Goal: Find specific page/section: Find specific page/section

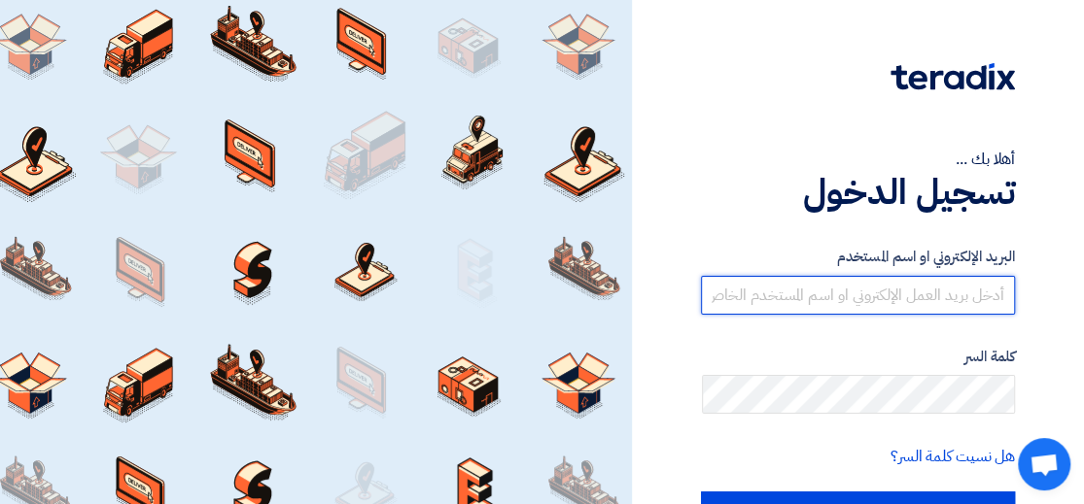
type input "[EMAIL_ADDRESS][DOMAIN_NAME]"
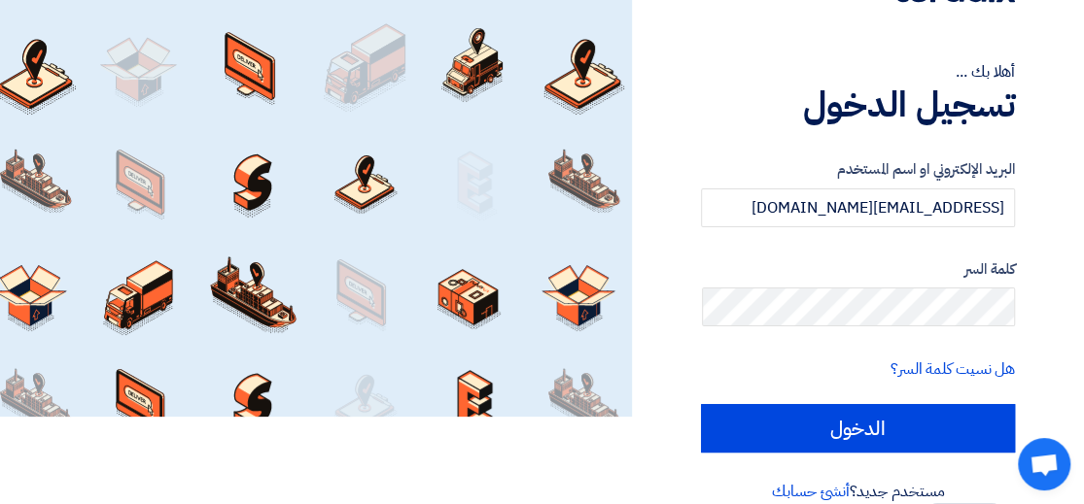
scroll to position [117, 0]
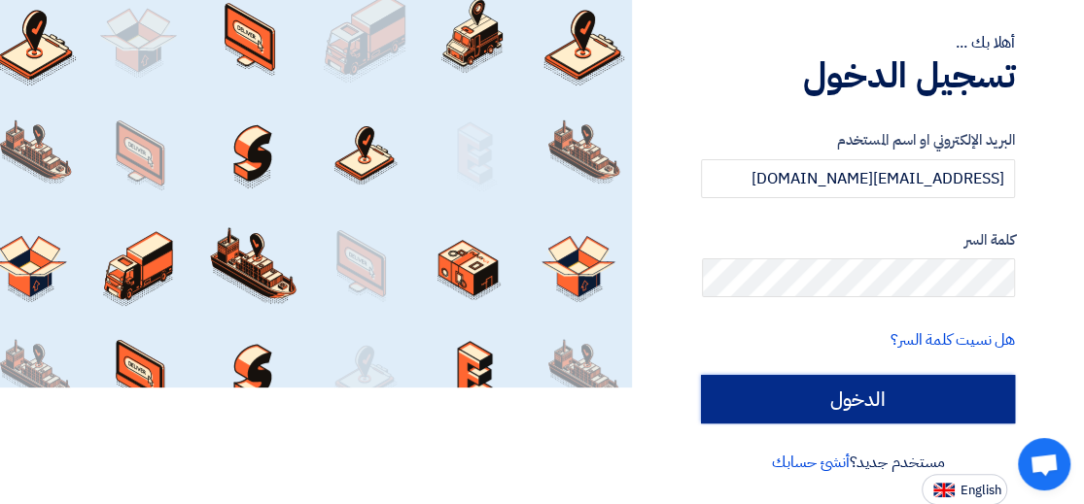
click at [751, 375] on input "الدخول" at bounding box center [858, 399] width 314 height 49
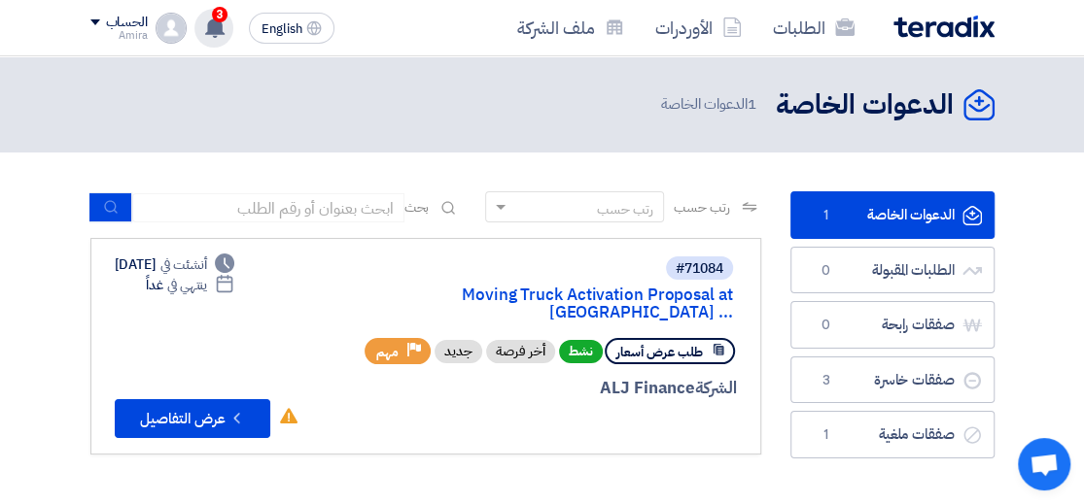
click at [218, 26] on use at bounding box center [214, 27] width 19 height 21
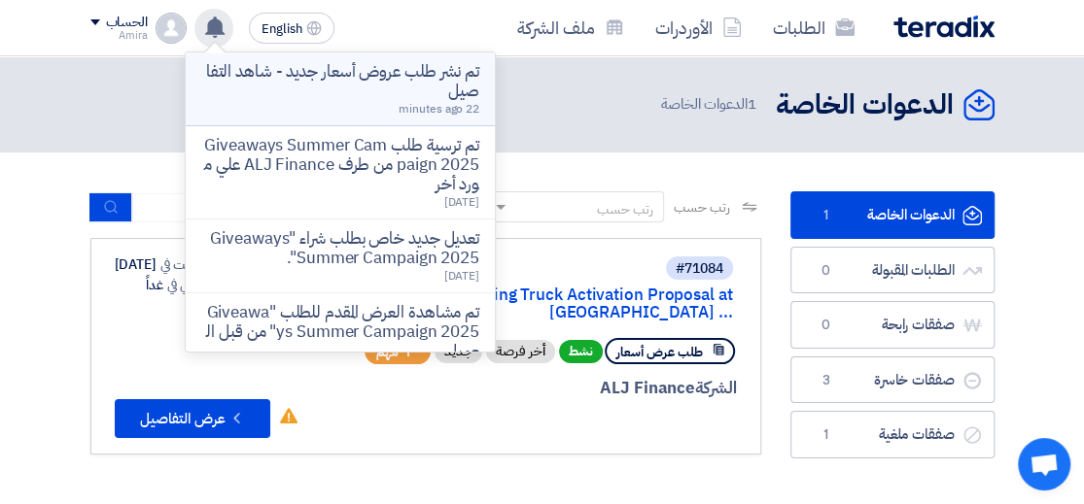
click at [342, 75] on p "تم نشر طلب عروض أسعار جديد - شاهد التفاصيل" at bounding box center [340, 81] width 278 height 39
